Goal: Submit feedback/report problem

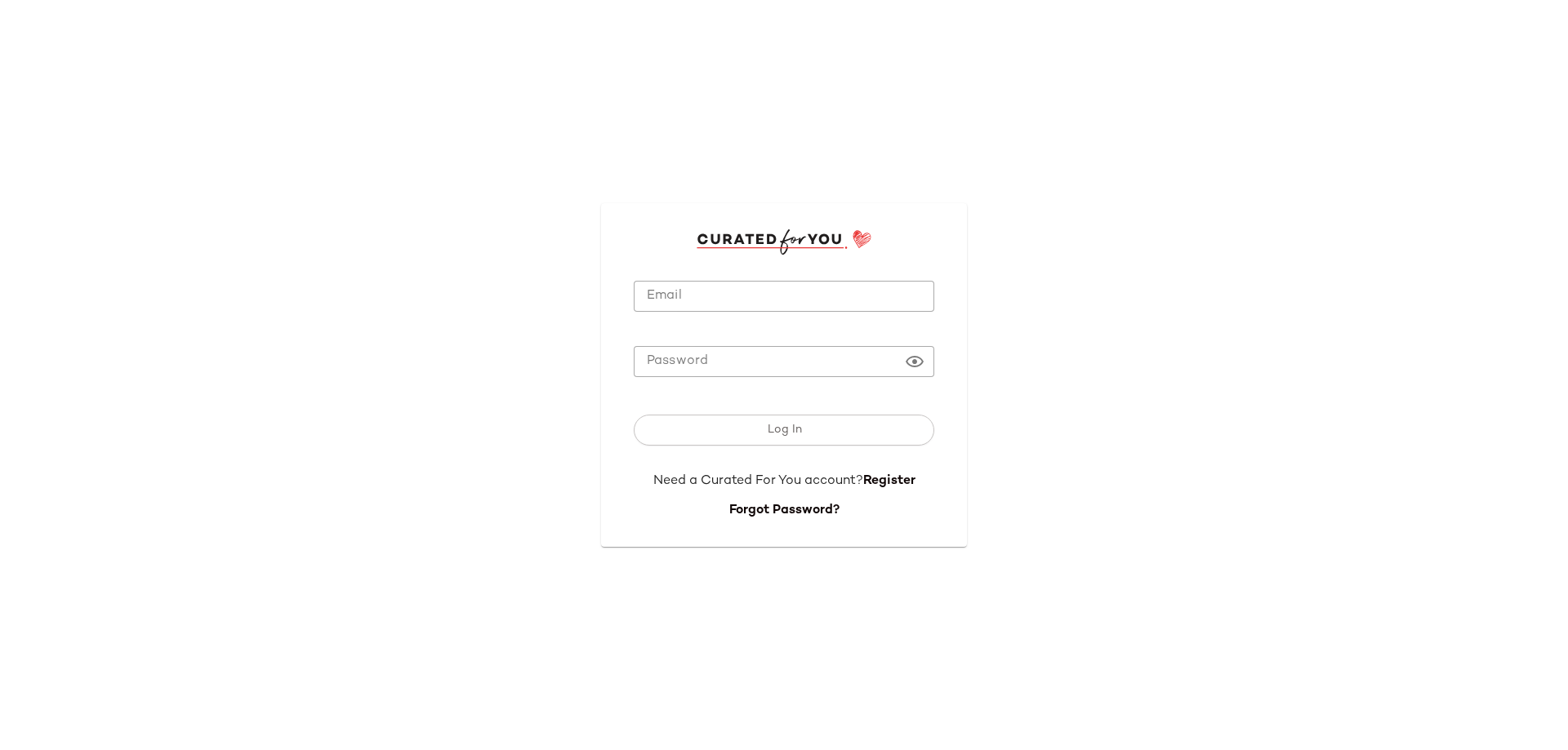
type input "**********"
click at [685, 282] on input "**********" at bounding box center [784, 296] width 300 height 32
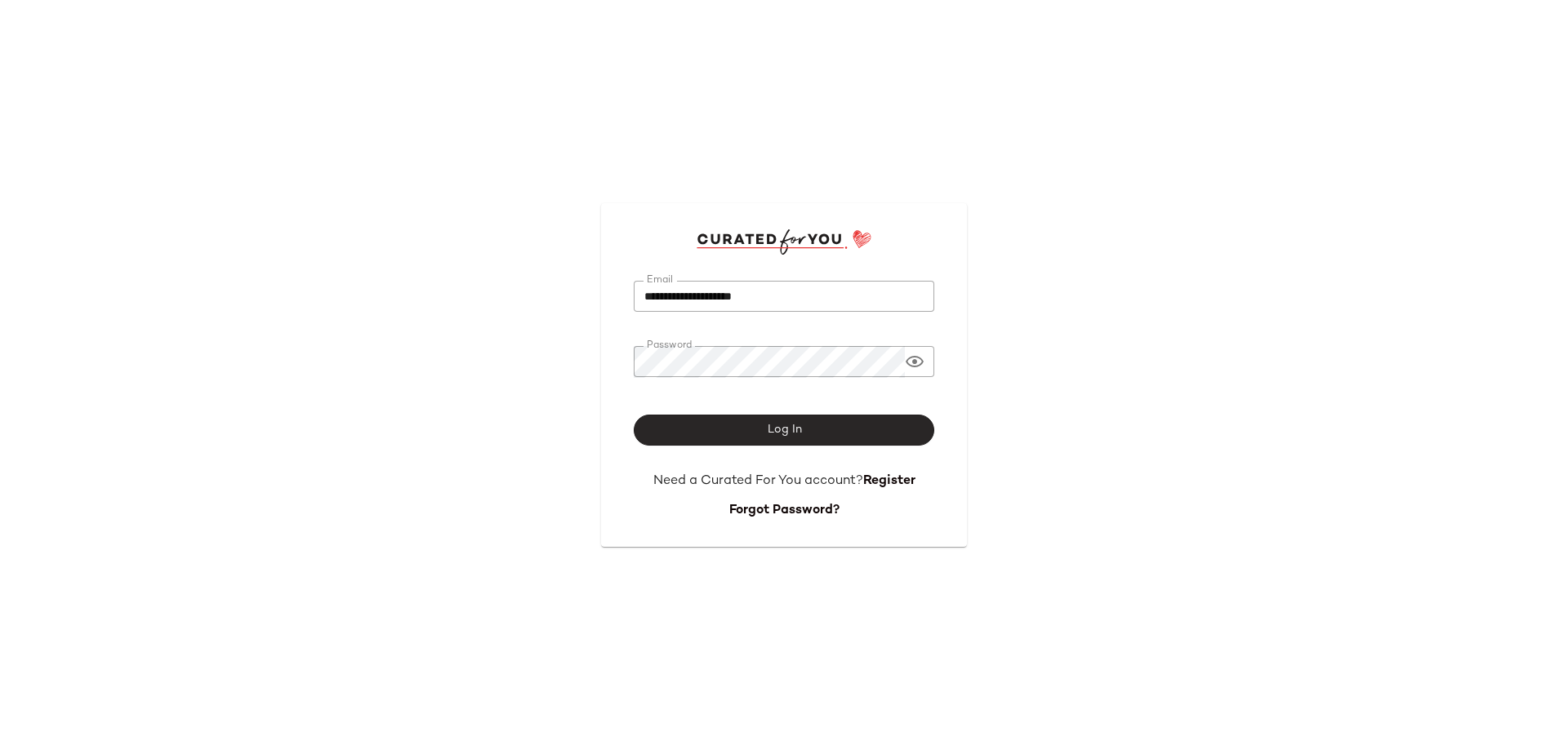
click at [773, 432] on span "Log In" at bounding box center [783, 429] width 35 height 13
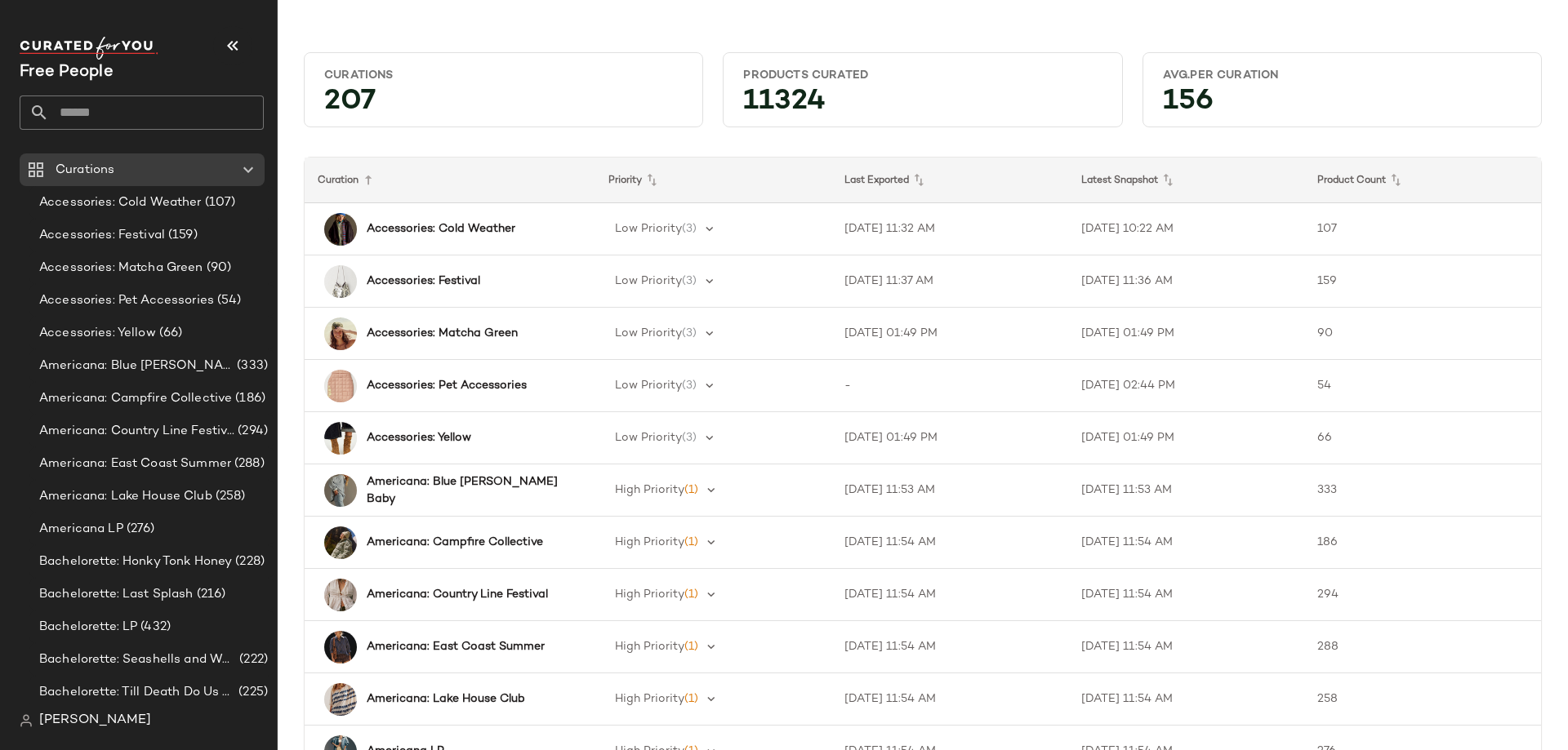
click at [145, 103] on input "text" at bounding box center [156, 112] width 214 height 34
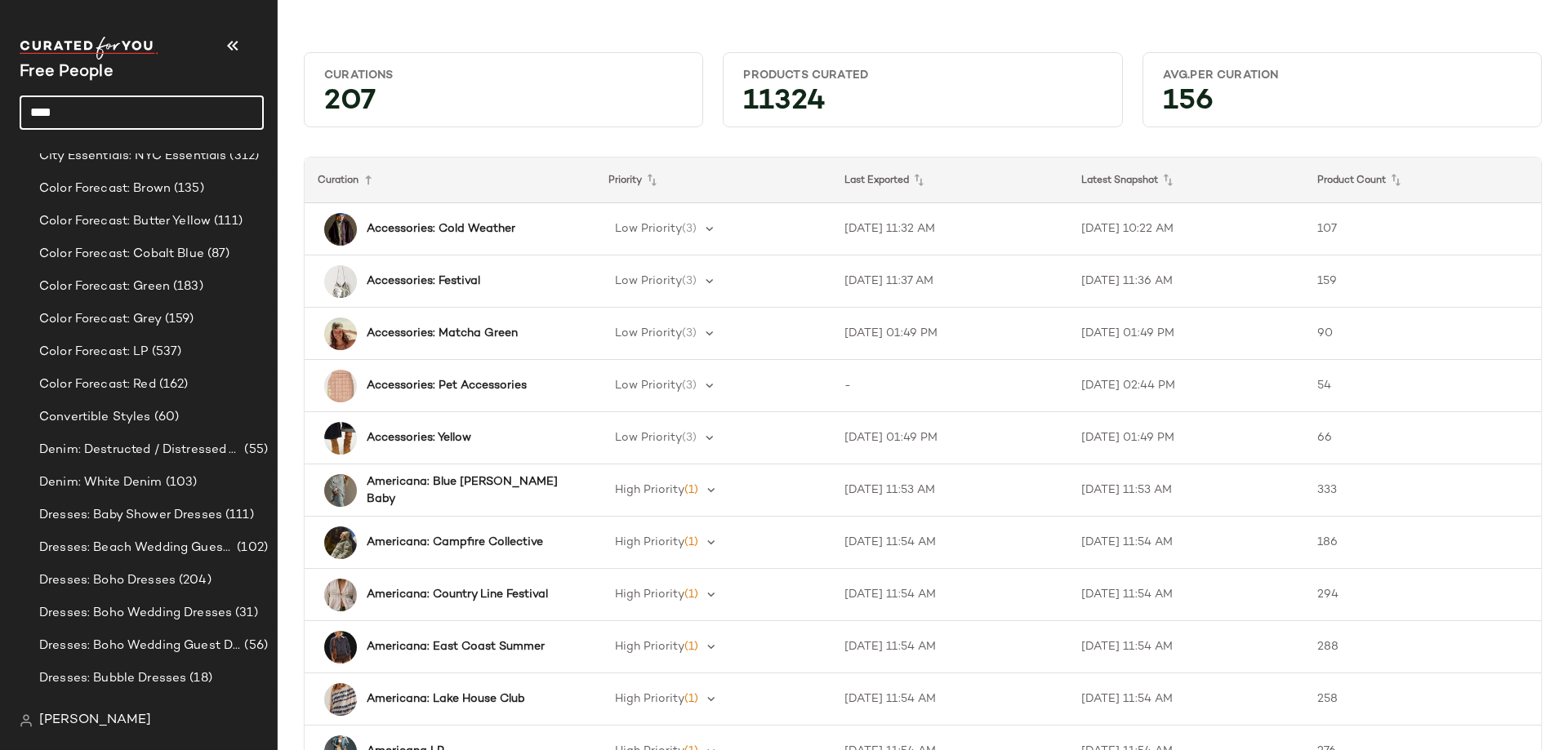
scroll to position [1202, 0]
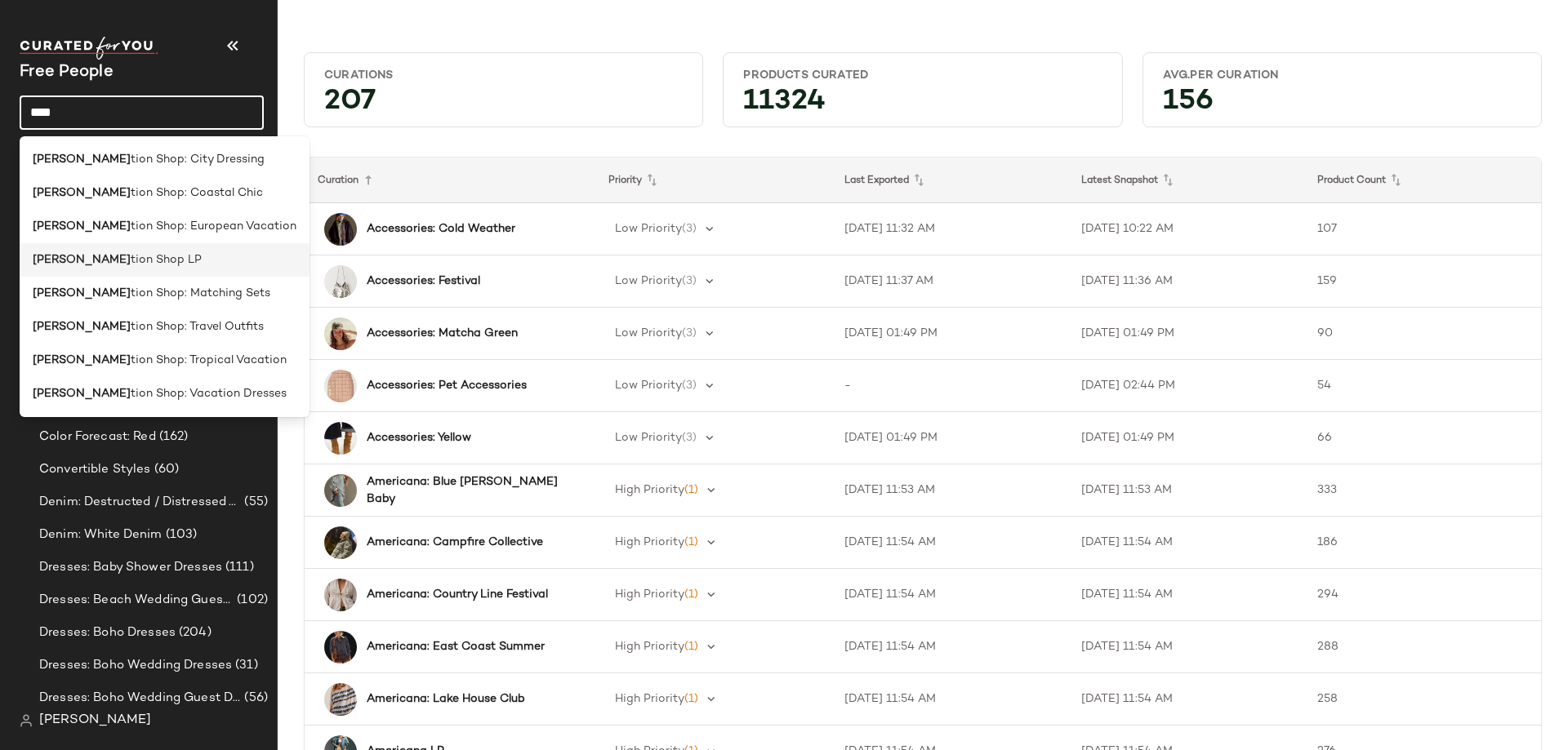
type input "****"
click at [130, 264] on span "tion Shop LP" at bounding box center [166, 260] width 71 height 17
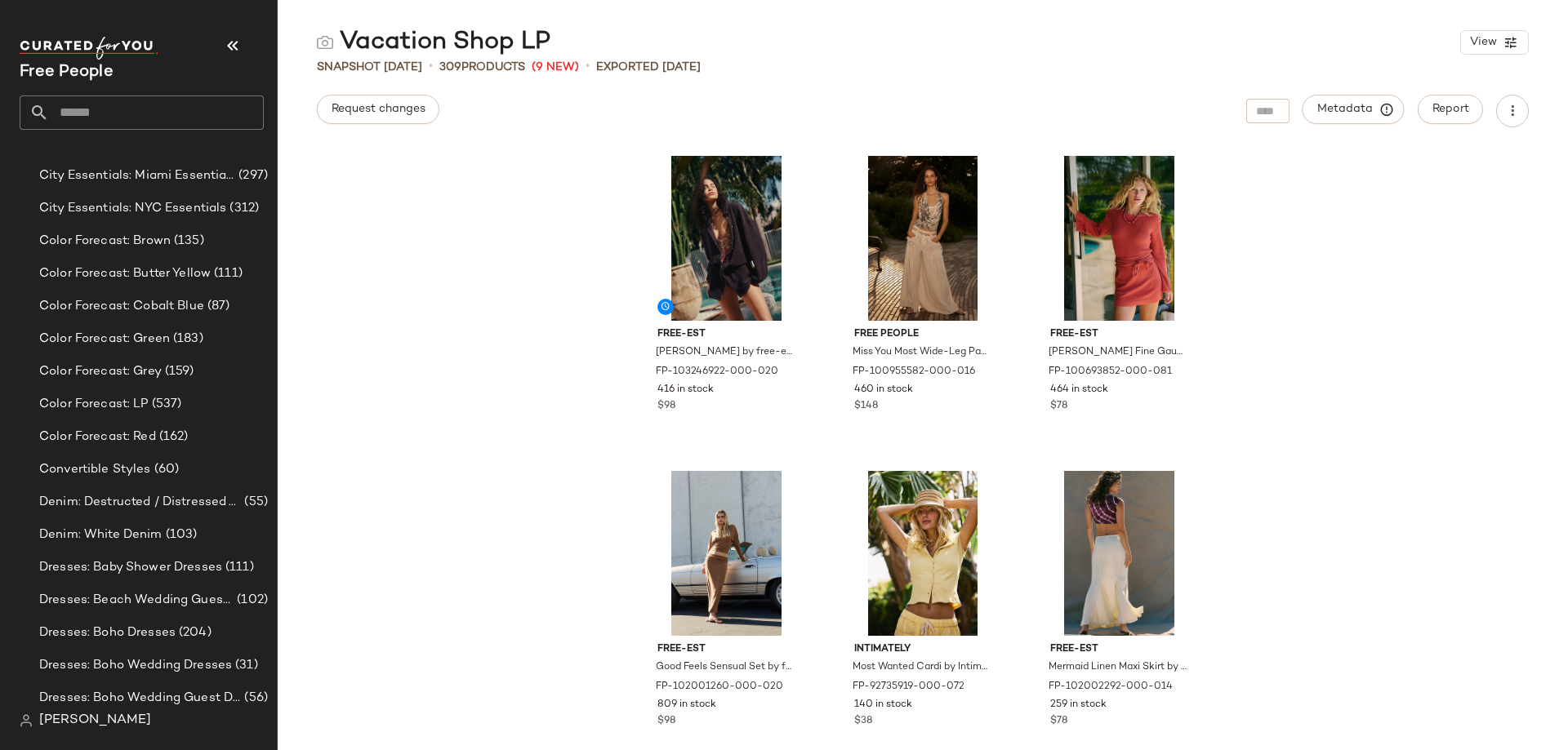
drag, startPoint x: 1129, startPoint y: 583, endPoint x: 1011, endPoint y: 168, distance: 431.4
click at [1011, 168] on div "free-est [PERSON_NAME] by free-est at Free People in Brown, Size: S FP-10324692…" at bounding box center [923, 450] width 568 height 600
click at [1518, 103] on icon "button" at bounding box center [1513, 111] width 16 height 16
click at [1513, 38] on icon "button" at bounding box center [1511, 42] width 14 height 14
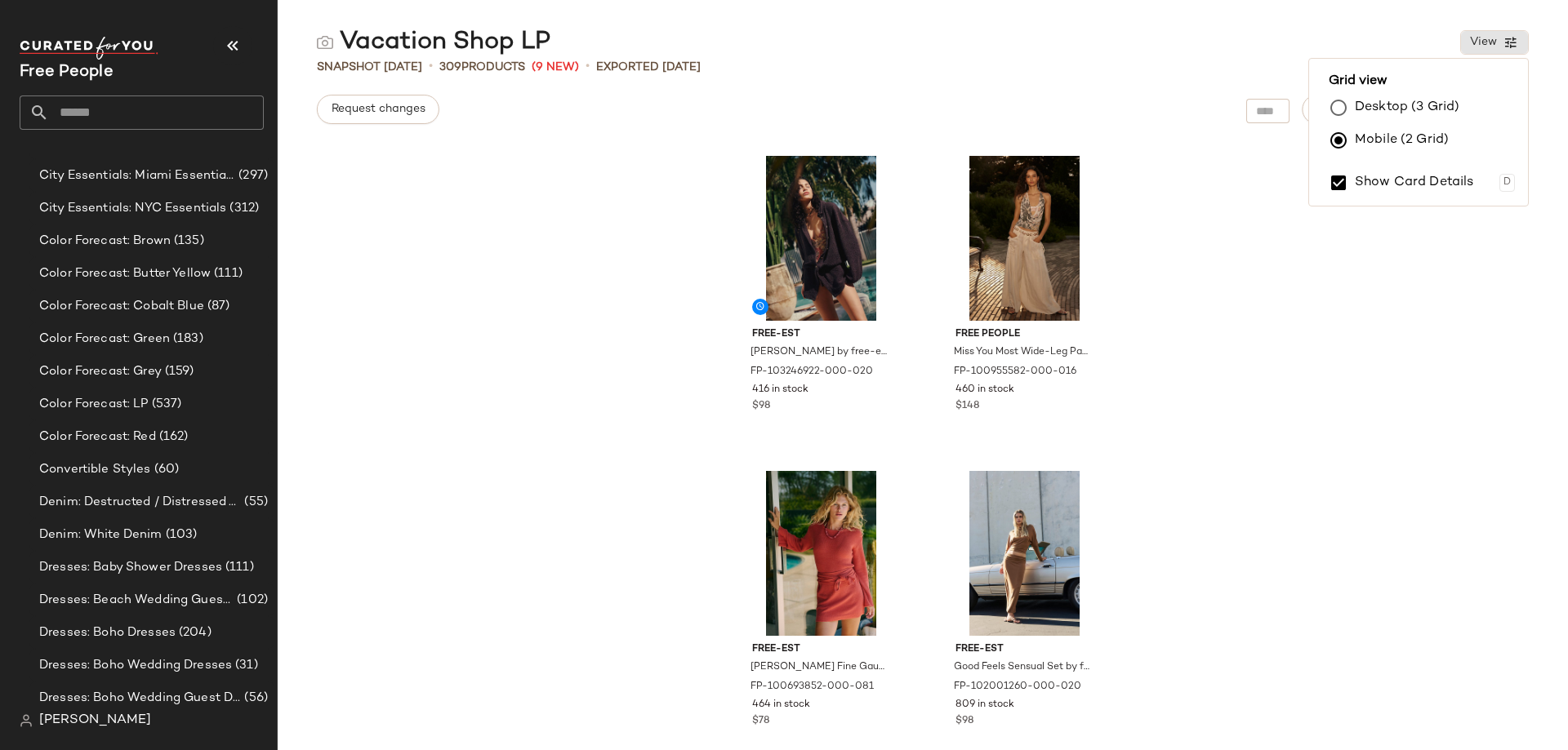
click at [1362, 119] on label "Desktop (3 Grid)" at bounding box center [1406, 107] width 105 height 33
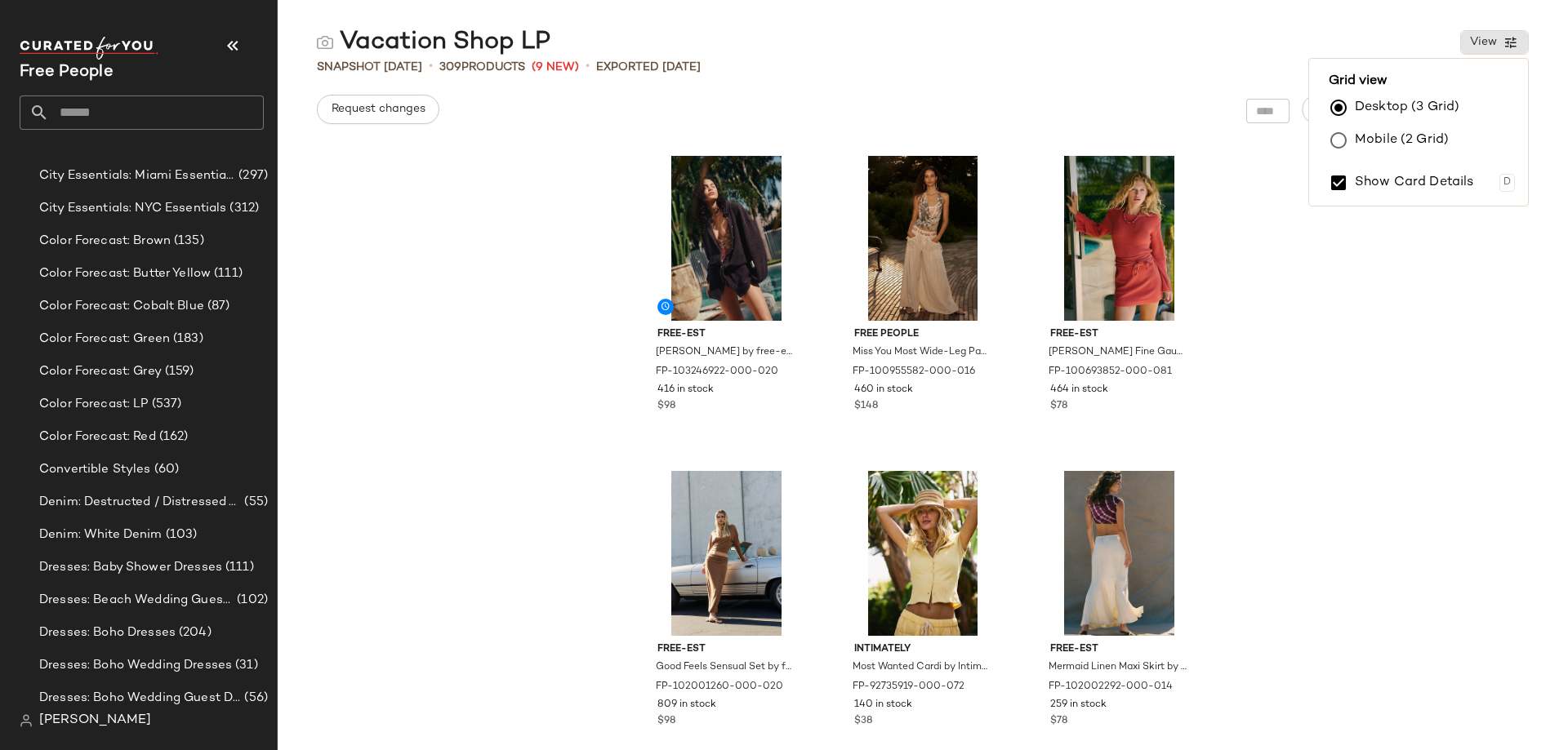
click at [1072, 72] on div "Snapshot [DATE] • 309 Products (9 New) • Exported [DATE]" at bounding box center [923, 67] width 1290 height 16
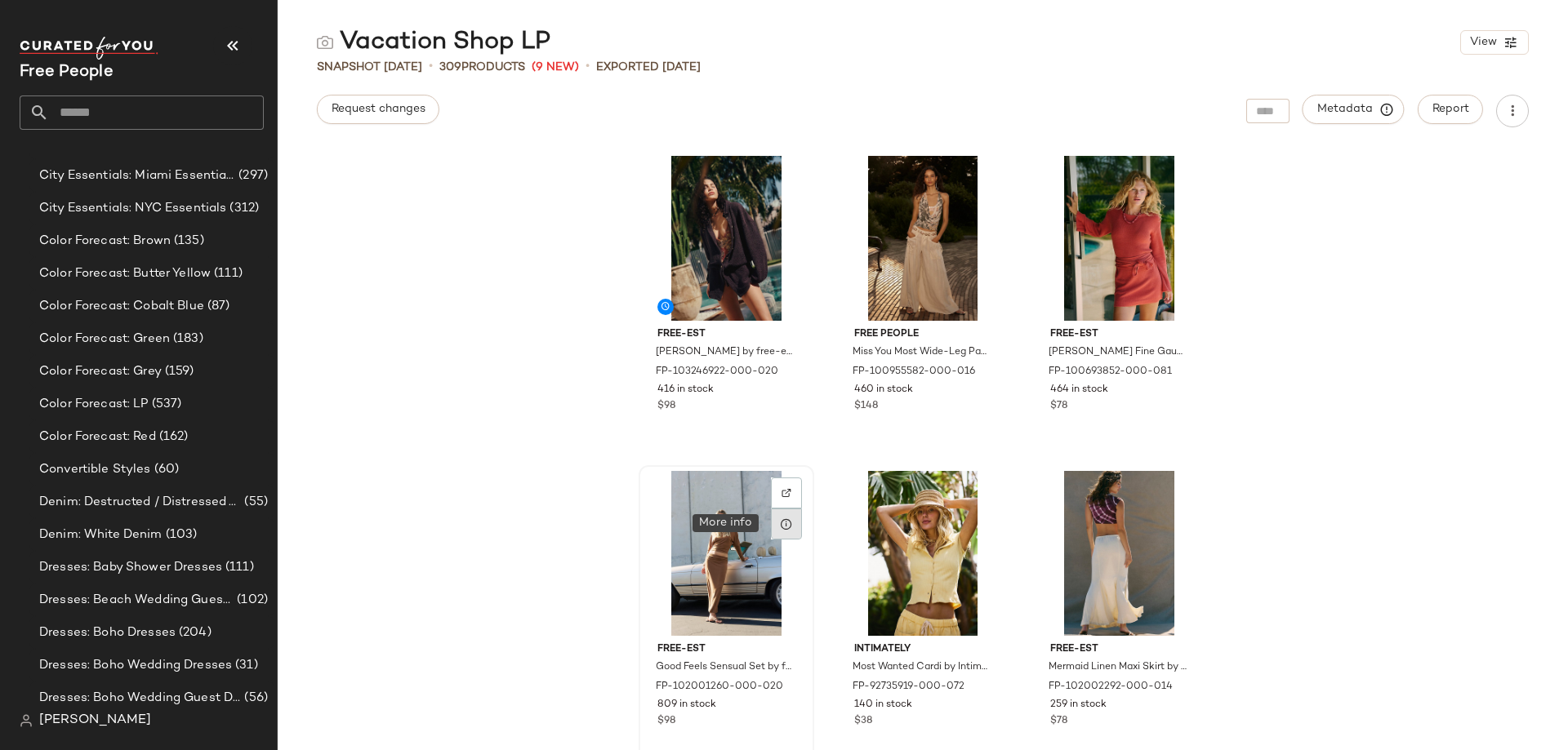
click at [784, 519] on icon at bounding box center [786, 524] width 13 height 13
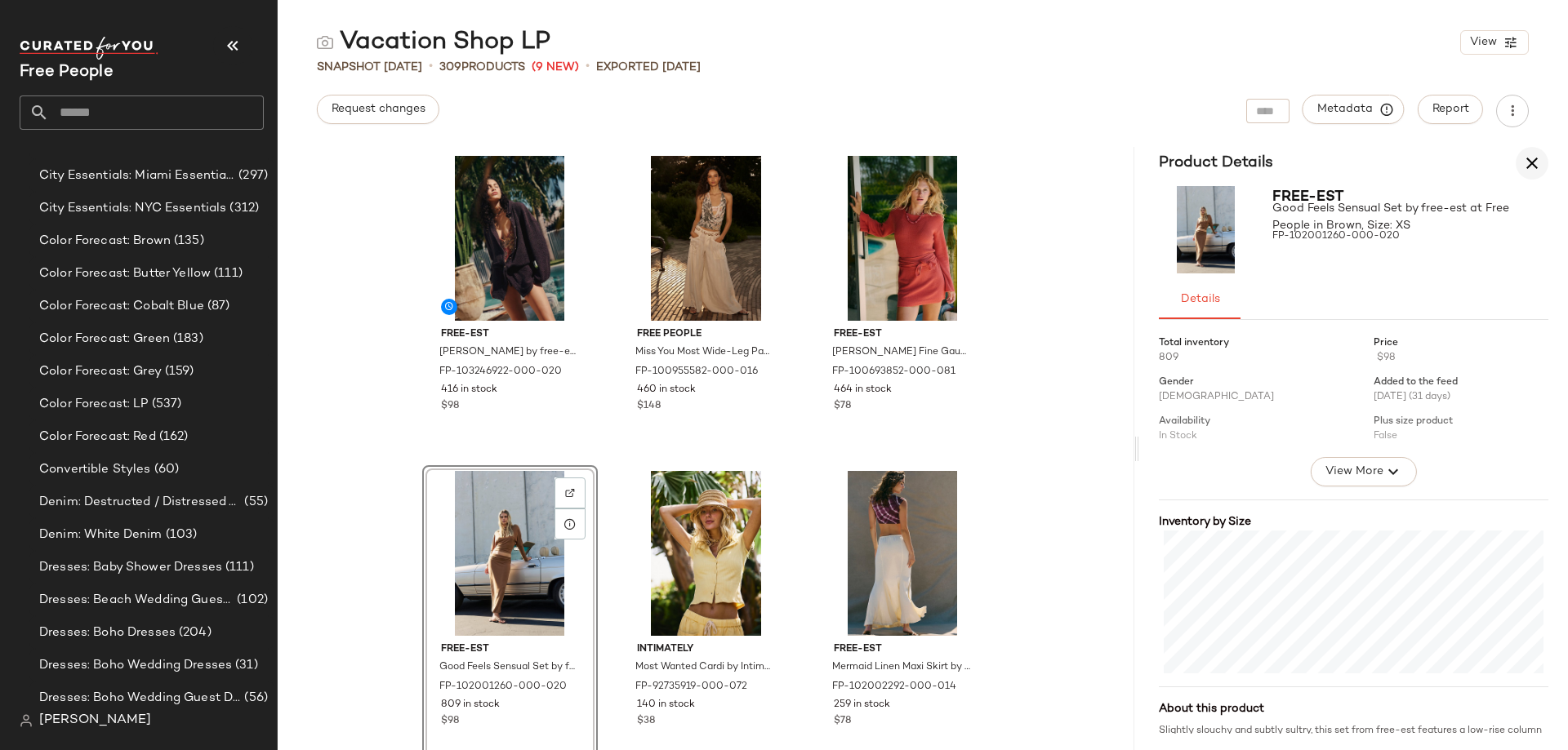
click at [1527, 162] on icon "button" at bounding box center [1532, 163] width 20 height 20
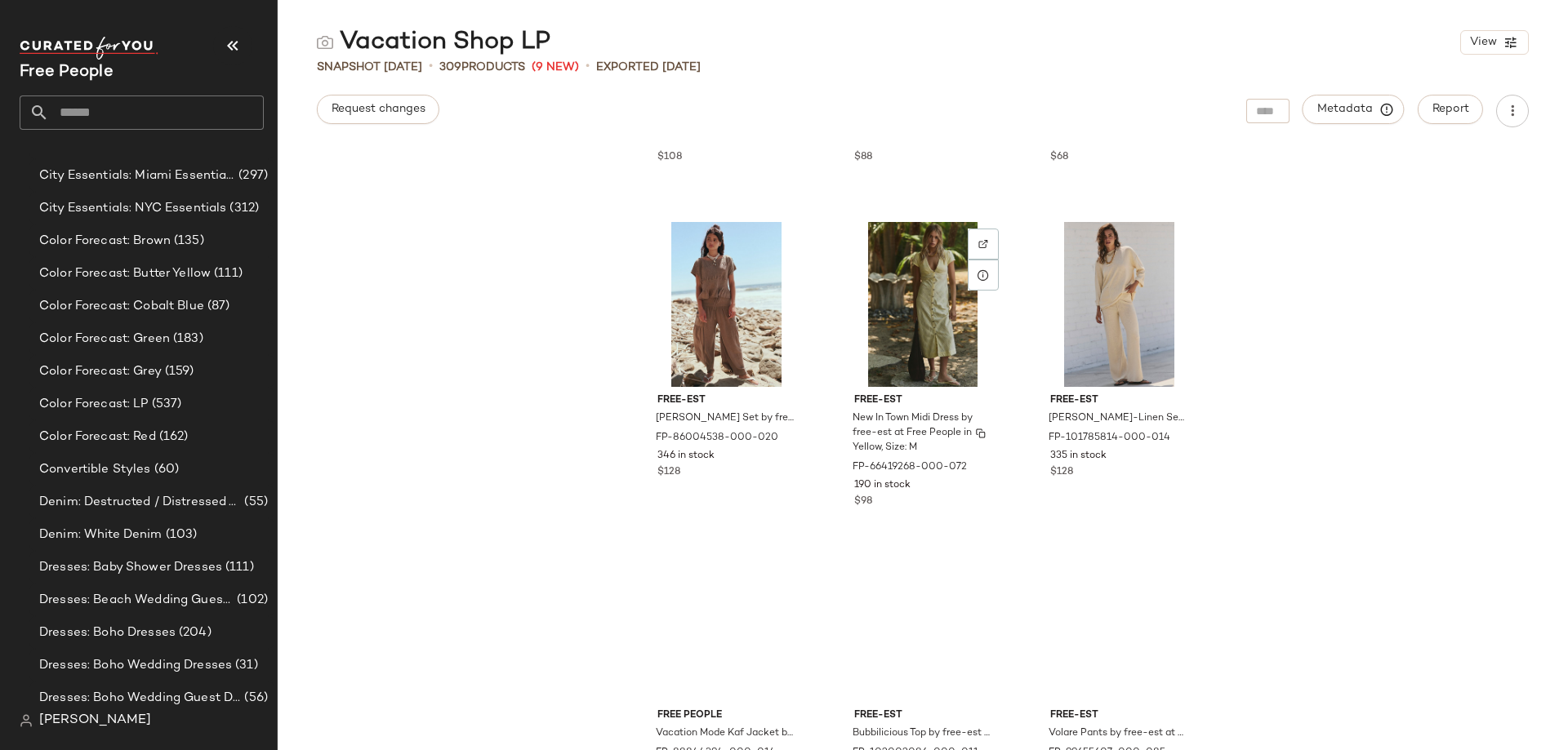
scroll to position [911, 0]
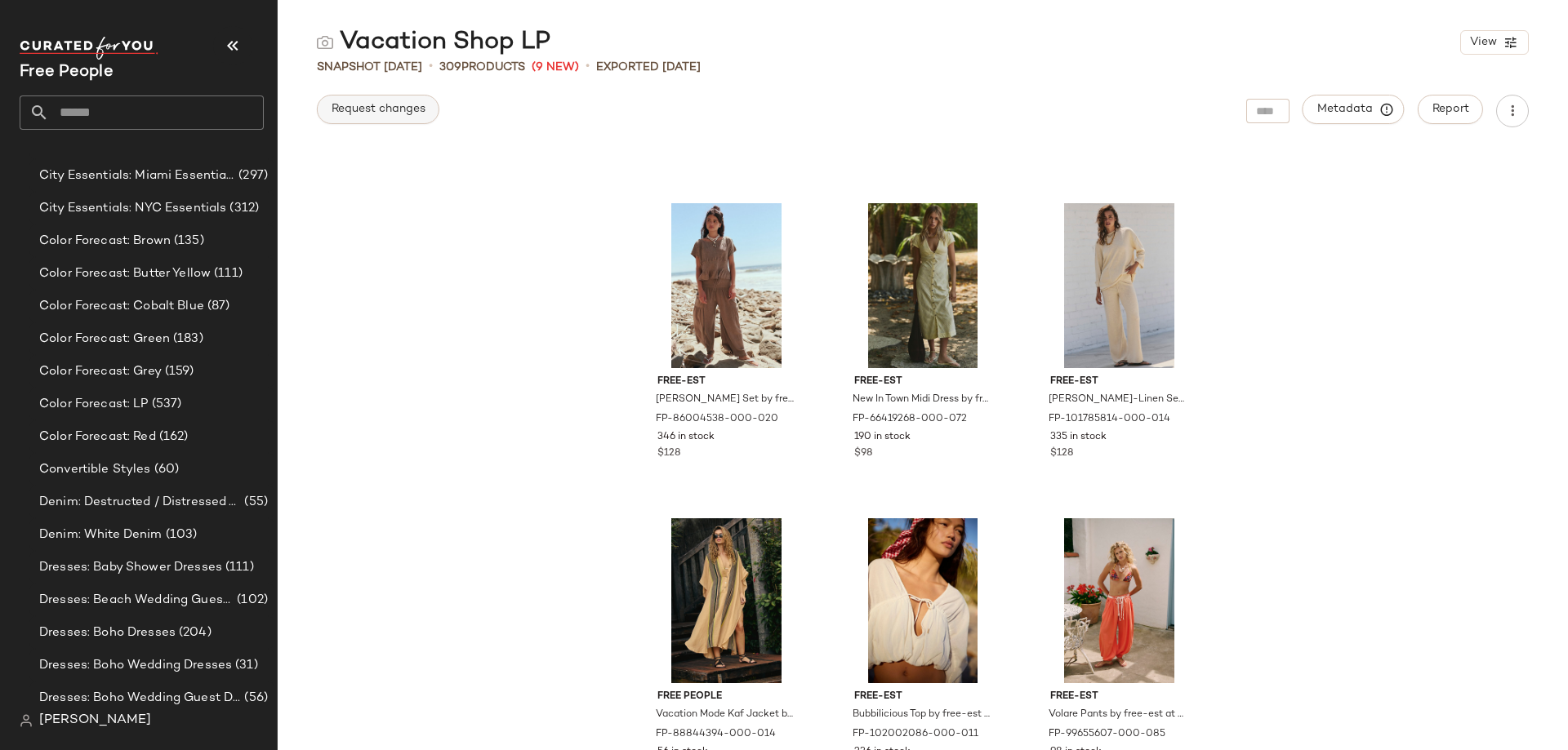
click at [375, 103] on span "Request changes" at bounding box center [378, 109] width 95 height 13
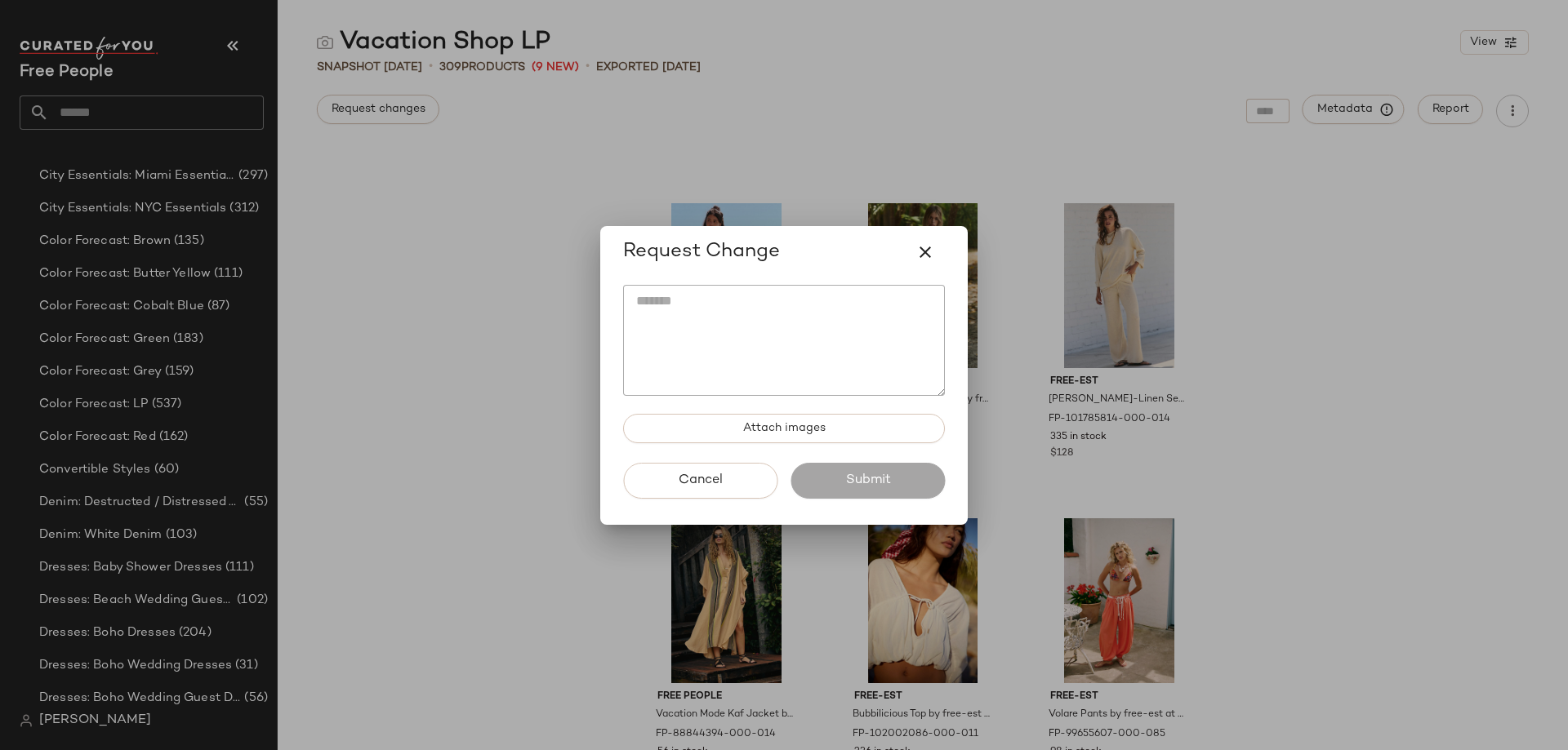
click at [709, 295] on textarea at bounding box center [784, 340] width 322 height 111
click at [709, 311] on textarea at bounding box center [784, 340] width 322 height 111
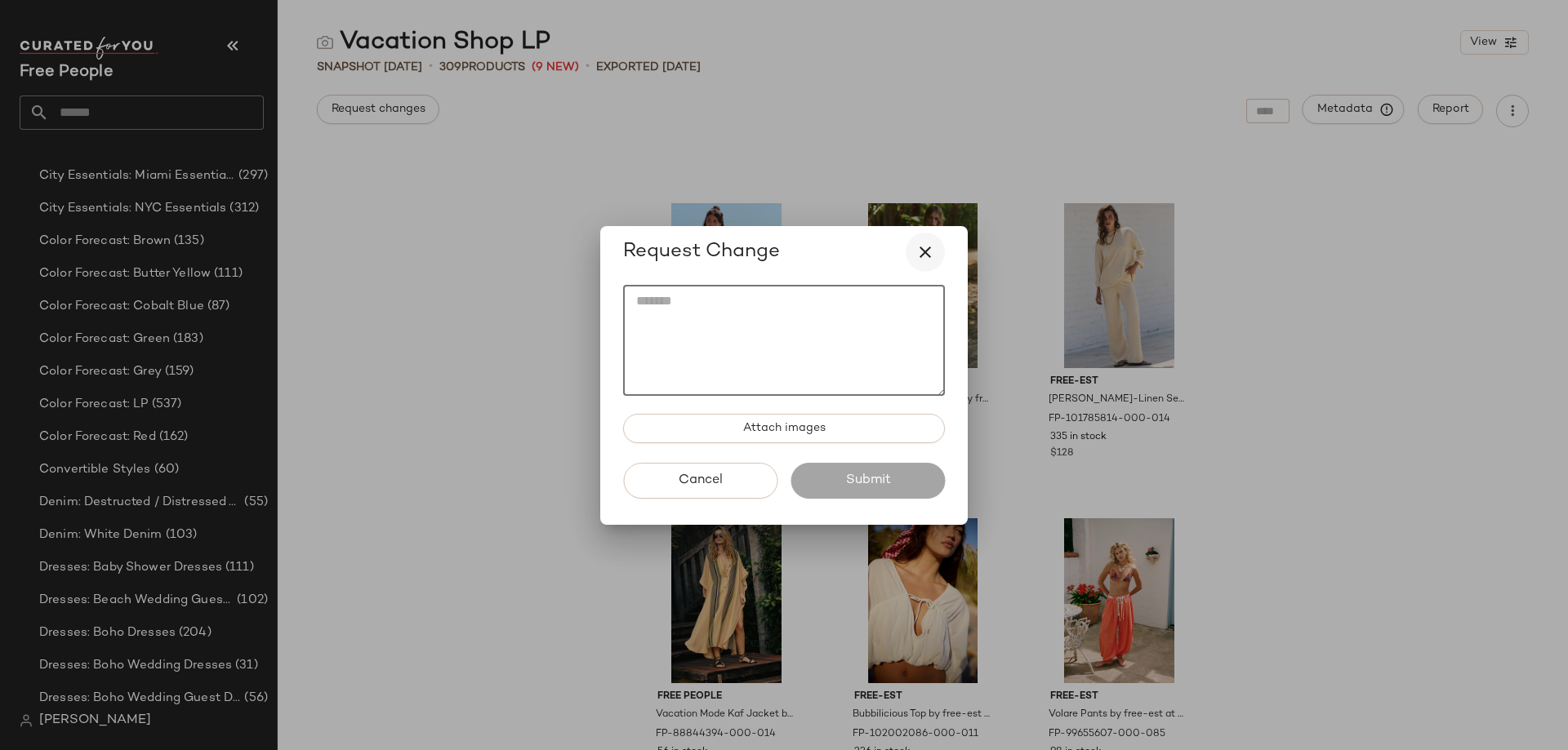
click at [917, 248] on icon "button" at bounding box center [926, 252] width 20 height 20
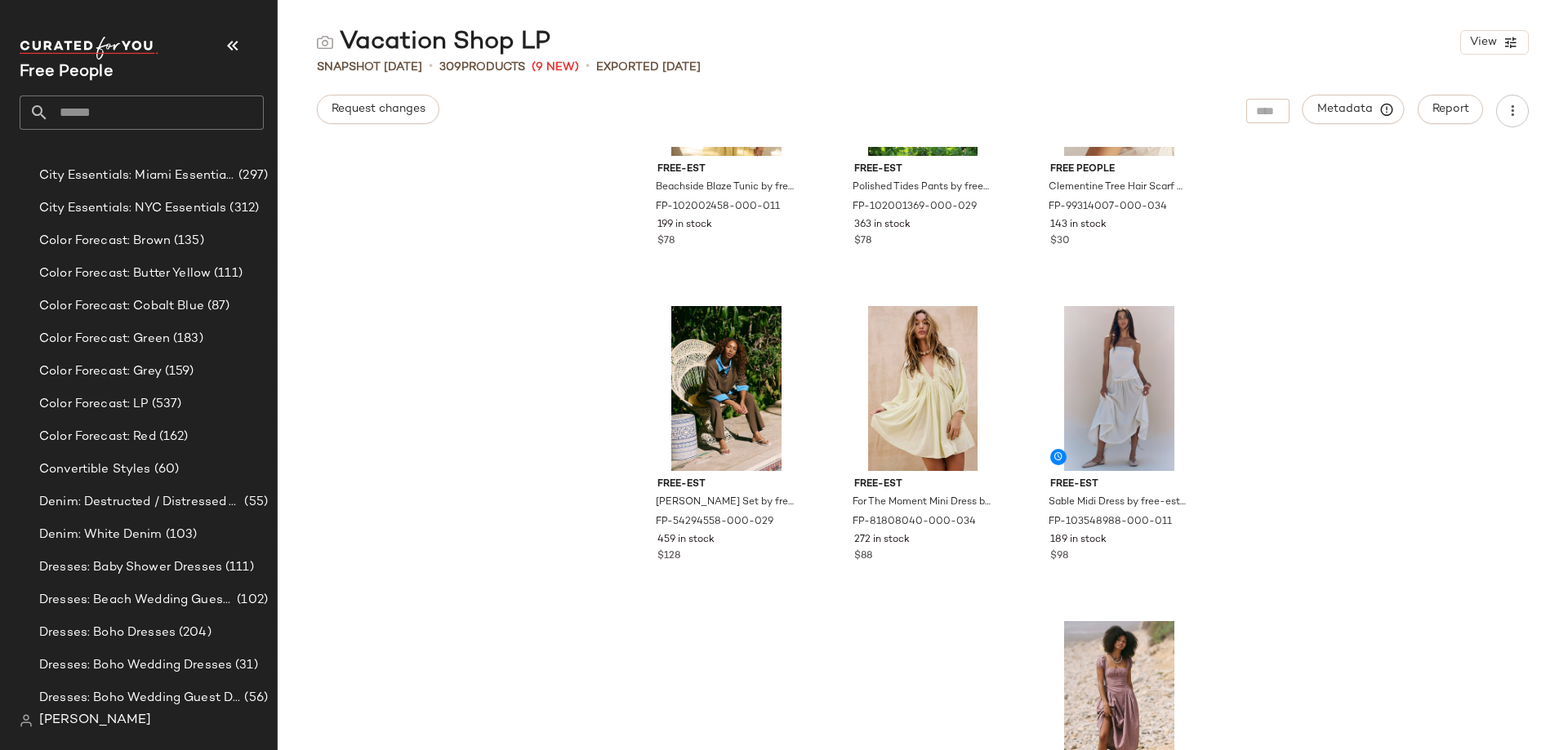
scroll to position [7113, 0]
